Goal: Task Accomplishment & Management: Manage account settings

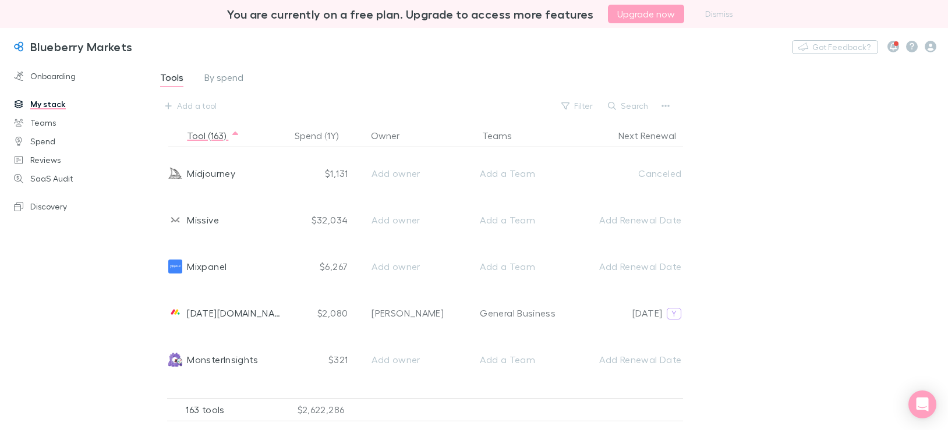
scroll to position [4541, 0]
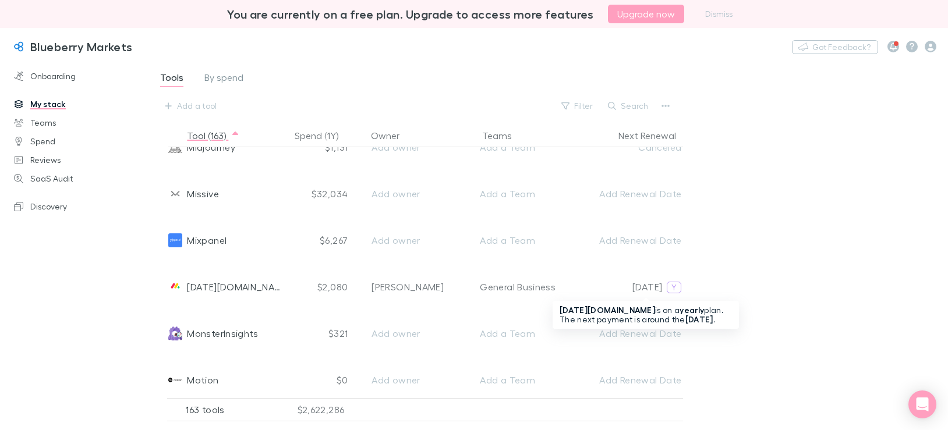
click at [675, 291] on span "Y" at bounding box center [673, 287] width 5 height 10
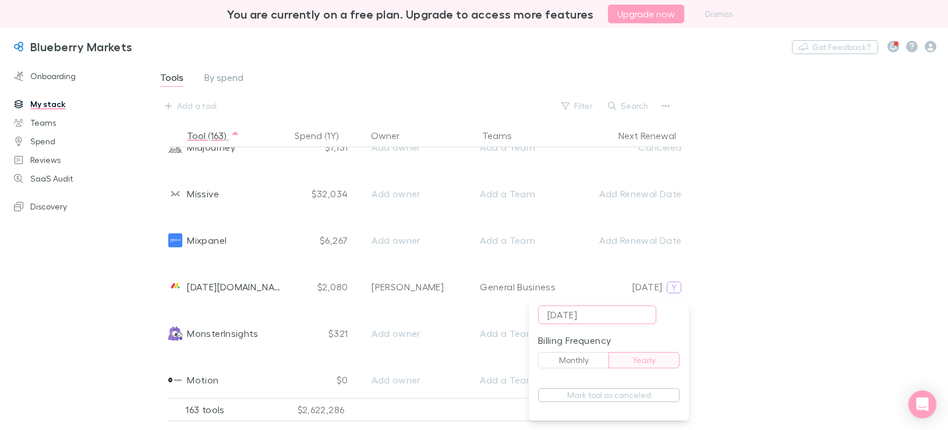
click at [589, 396] on button "Mark tool as canceled" at bounding box center [608, 395] width 141 height 14
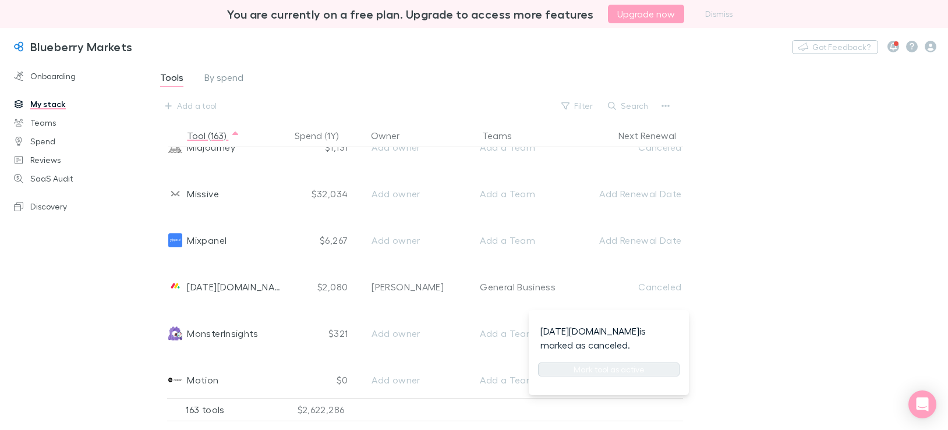
click at [739, 239] on div at bounding box center [474, 215] width 948 height 430
